Goal: Information Seeking & Learning: Learn about a topic

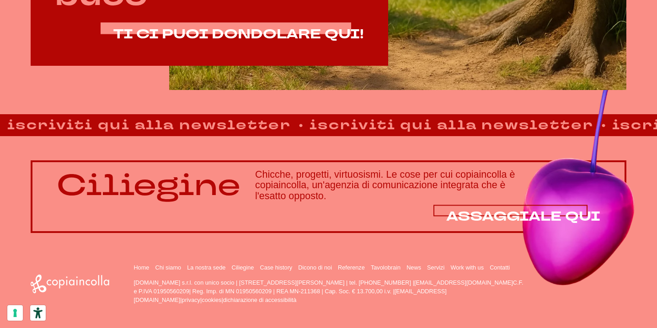
scroll to position [602, 0]
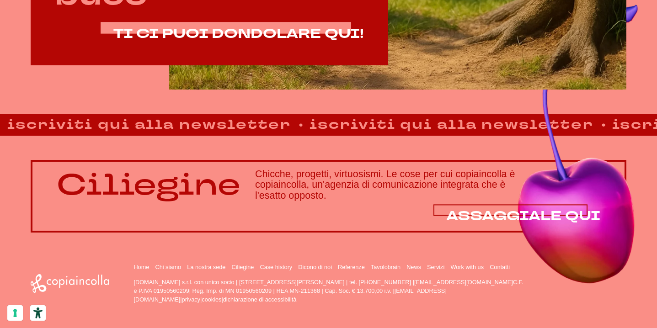
click at [465, 216] on span "ASSAGGIALE QUI" at bounding box center [523, 216] width 154 height 18
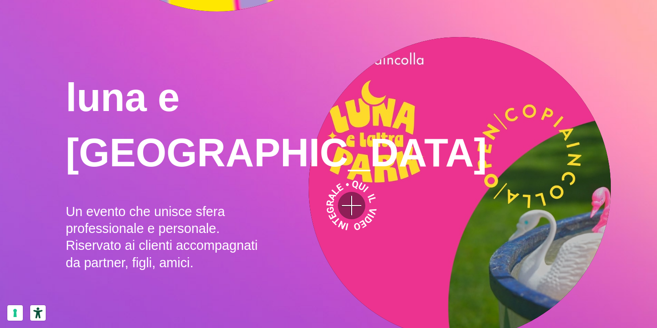
click at [351, 206] on video ">" at bounding box center [459, 188] width 302 height 302
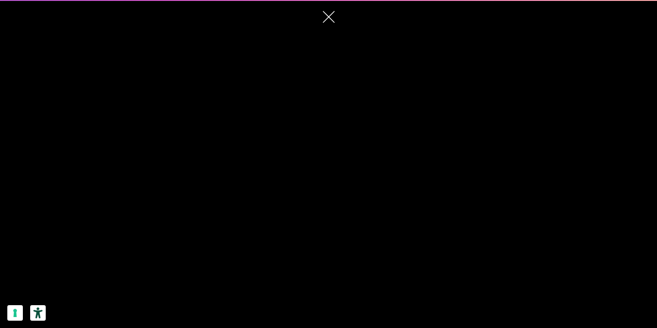
scroll to position [951, 0]
